Goal: Register for event/course

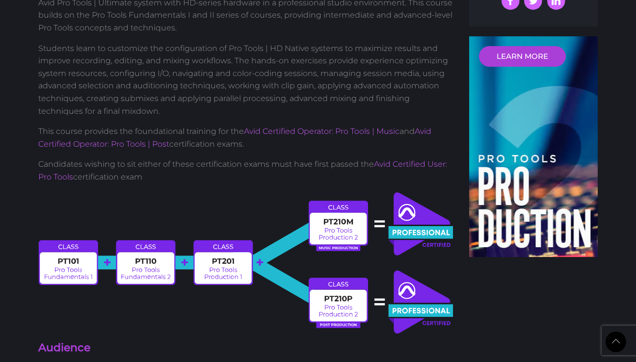
scroll to position [393, 0]
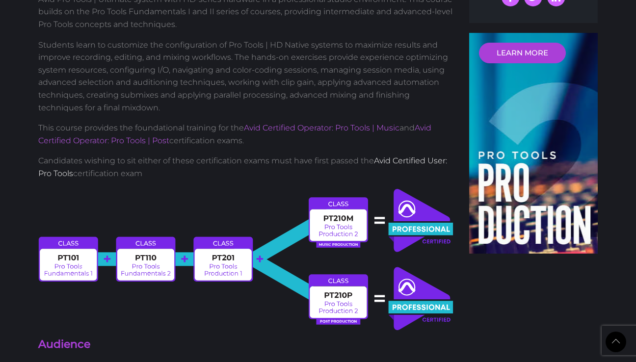
click at [395, 163] on link "Avid Certified User: Pro Tools" at bounding box center [242, 167] width 409 height 22
click at [266, 202] on img at bounding box center [246, 259] width 416 height 144
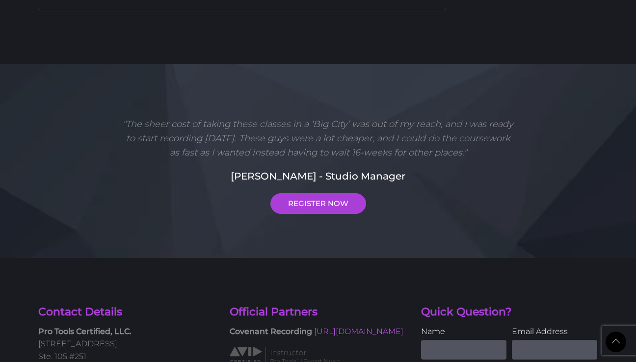
scroll to position [2110, 0]
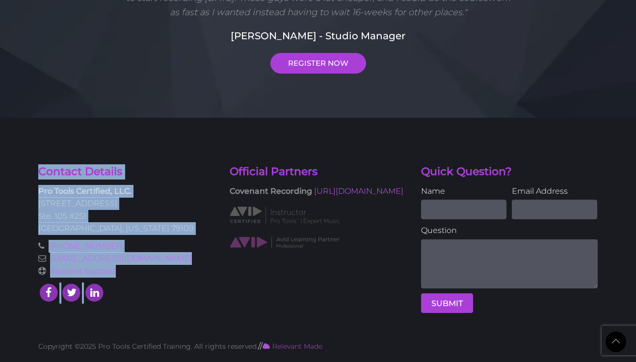
drag, startPoint x: 139, startPoint y: 295, endPoint x: 29, endPoint y: 162, distance: 172.1
click at [29, 162] on div "Contact Details Pro Tools Certified, LLC. 5600 Bell Street Ste. 105 #251 Amaril…" at bounding box center [318, 224] width 636 height 212
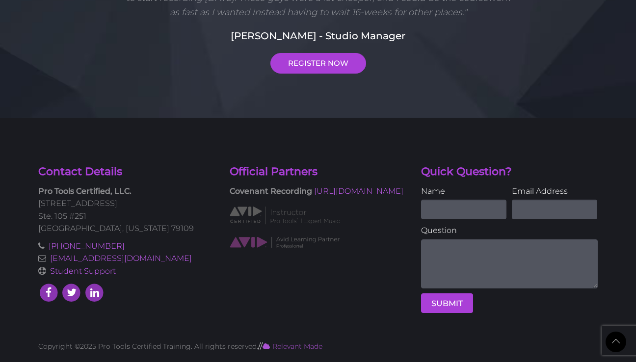
click at [29, 162] on div "Contact Details Pro Tools Certified, LLC. 5600 Bell Street Ste. 105 #251 Amaril…" at bounding box center [318, 224] width 636 height 212
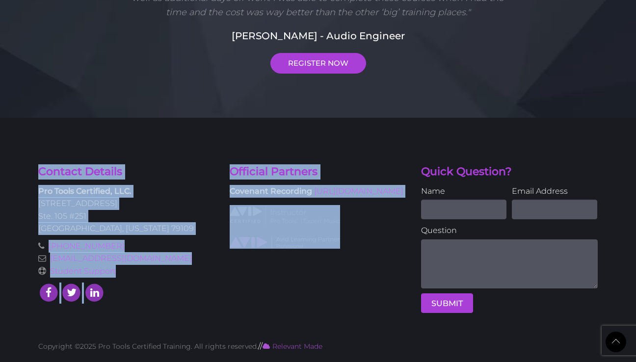
drag, startPoint x: 29, startPoint y: 162, endPoint x: 305, endPoint y: 293, distance: 305.2
click at [305, 293] on div "Contact Details Pro Tools Certified, LLC. 5600 Bell Street Ste. 105 #251 Amaril…" at bounding box center [318, 224] width 636 height 212
click at [305, 293] on div "Contact Details Pro Tools Certified, LLC. 5600 Bell Street Ste. 105 #251 Amaril…" at bounding box center [318, 242] width 574 height 156
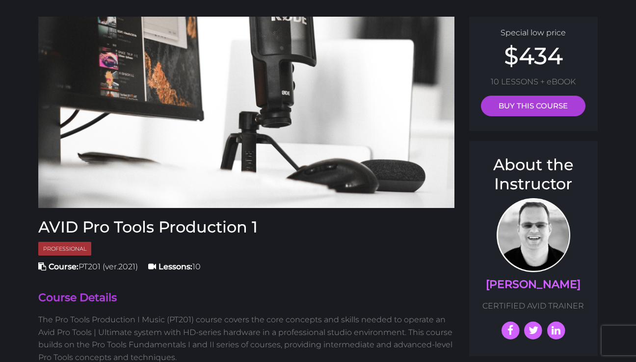
scroll to position [0, 0]
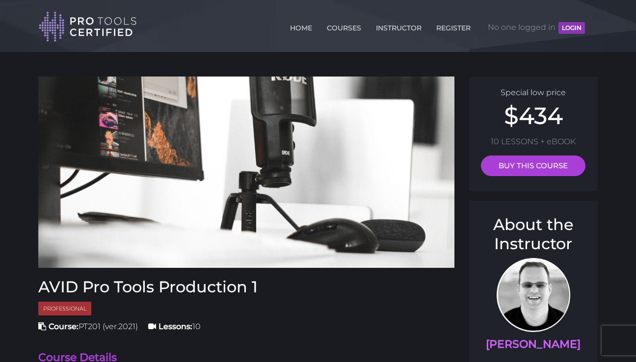
click at [530, 139] on p "10 LESSONS + eBOOK" at bounding box center [533, 141] width 109 height 13
click at [542, 139] on p "10 LESSONS + eBOOK" at bounding box center [533, 141] width 109 height 13
click at [341, 27] on link "COURSES" at bounding box center [343, 26] width 39 height 16
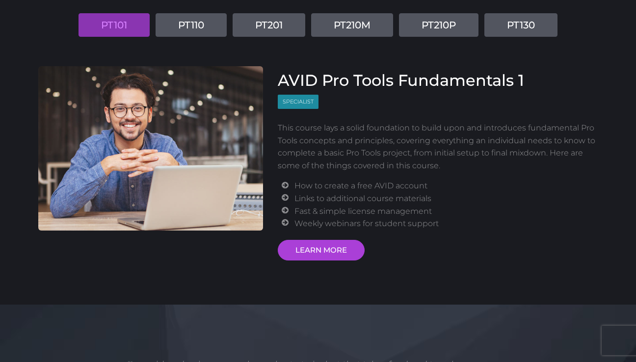
scroll to position [129, 0]
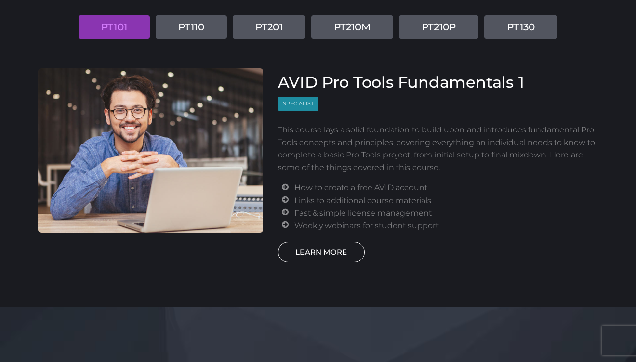
click at [312, 249] on link "LEARN MORE" at bounding box center [321, 252] width 87 height 21
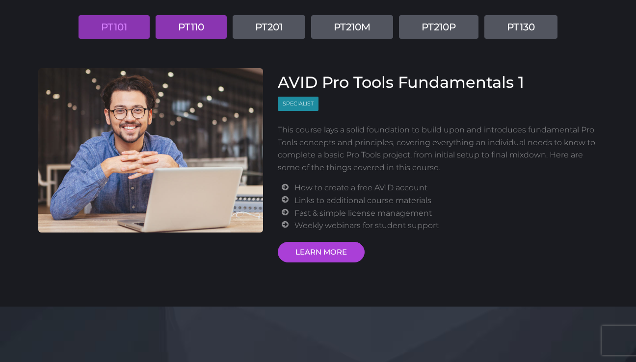
click at [182, 31] on link "PT110" at bounding box center [190, 27] width 71 height 24
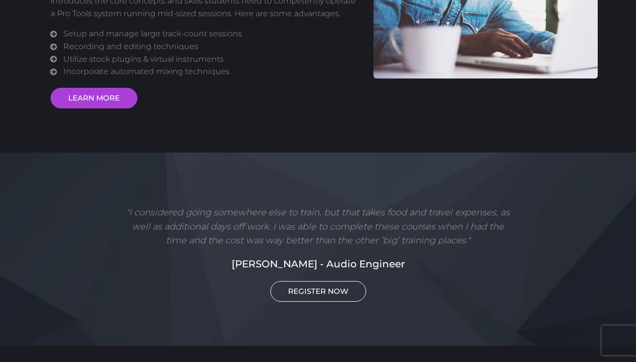
scroll to position [284, 0]
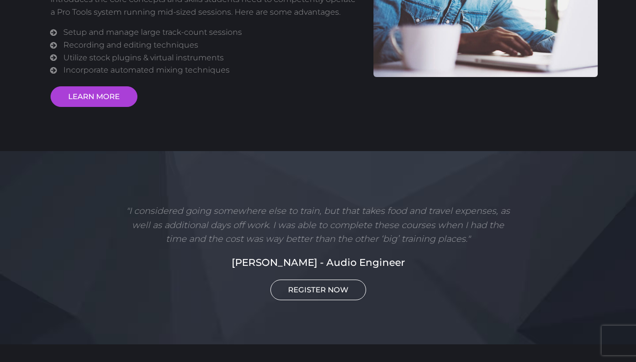
click at [312, 292] on link "REGISTER NOW" at bounding box center [318, 290] width 96 height 21
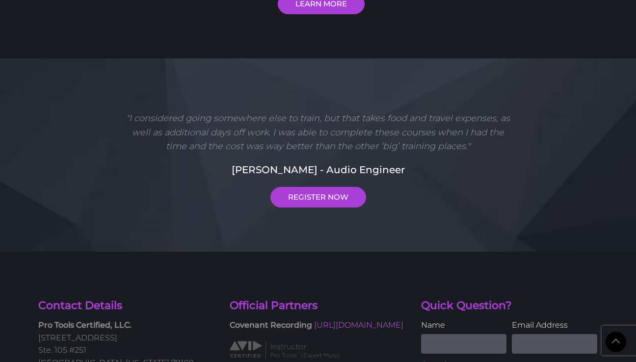
scroll to position [378, 0]
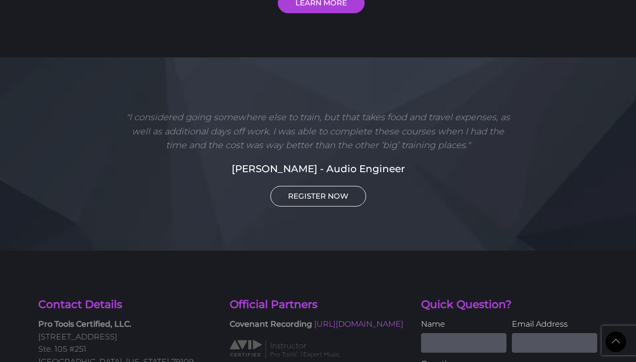
click at [338, 200] on link "REGISTER NOW" at bounding box center [318, 196] width 96 height 21
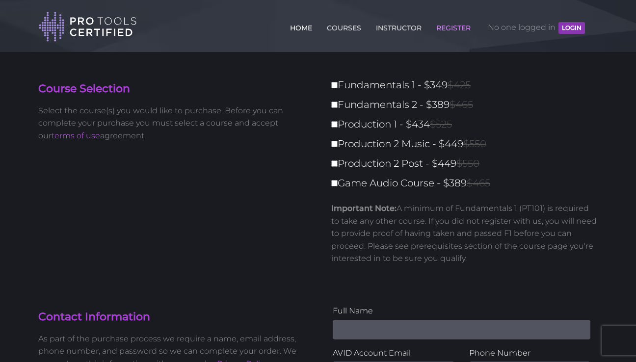
click at [295, 29] on link "HOME" at bounding box center [300, 26] width 27 height 16
